Goal: Information Seeking & Learning: Find specific fact

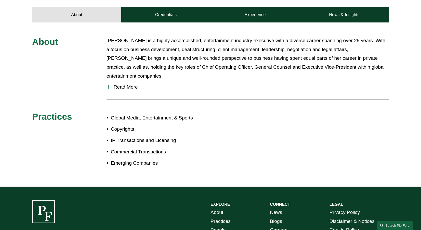
scroll to position [256, 0]
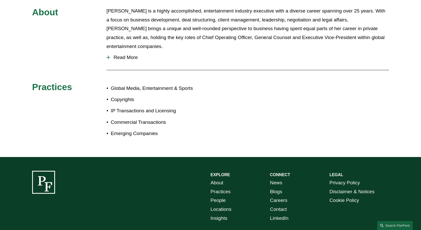
click at [123, 55] on span "Read More" at bounding box center [249, 58] width 279 height 6
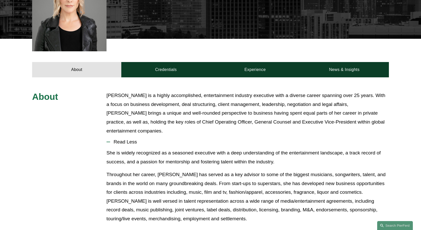
scroll to position [171, 0]
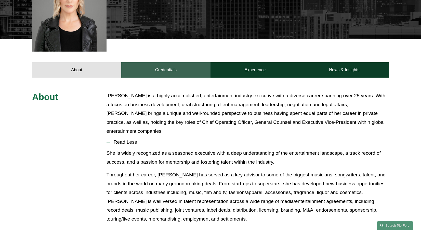
click at [167, 62] on link "Credentials" at bounding box center [165, 69] width 89 height 15
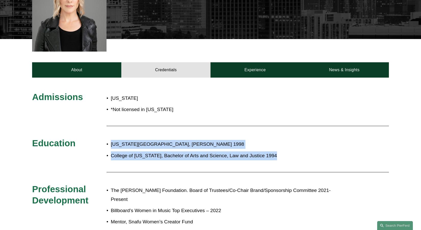
drag, startPoint x: 109, startPoint y: 136, endPoint x: 255, endPoint y: 155, distance: 147.1
click at [255, 155] on div "[US_STATE][GEOGRAPHIC_DATA], [PERSON_NAME] 1998 [GEOGRAPHIC_DATA][US_STATE], Ba…" at bounding box center [226, 152] width 238 height 31
copy ul "[US_STATE][GEOGRAPHIC_DATA], [PERSON_NAME] 1998 [GEOGRAPHIC_DATA][US_STATE], Ba…"
click at [287, 151] on p "College of [US_STATE], Bachelor of Arts and Science, Law and Justice 1994" at bounding box center [227, 155] width 233 height 9
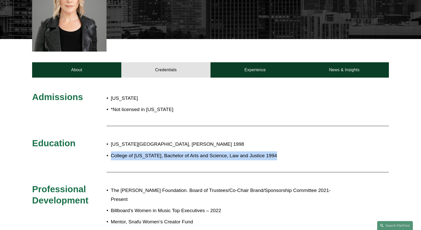
drag, startPoint x: 264, startPoint y: 148, endPoint x: 111, endPoint y: 149, distance: 152.7
click at [111, 151] on p "College of [US_STATE], Bachelor of Arts and Science, Law and Justice 1994" at bounding box center [227, 155] width 233 height 9
copy p "College of [US_STATE], Bachelor of Arts and Science, Law and Justice 1994"
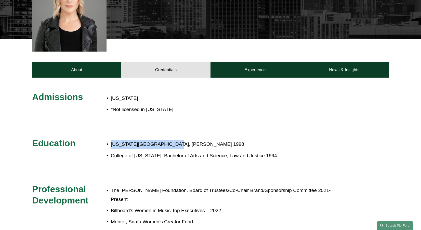
drag, startPoint x: 111, startPoint y: 136, endPoint x: 170, endPoint y: 136, distance: 59.4
click at [170, 140] on p "[US_STATE][GEOGRAPHIC_DATA], [PERSON_NAME] 1998" at bounding box center [227, 144] width 233 height 9
copy p "[US_STATE][GEOGRAPHIC_DATA], [PERSON_NAME]"
